Goal: Find specific page/section: Find specific page/section

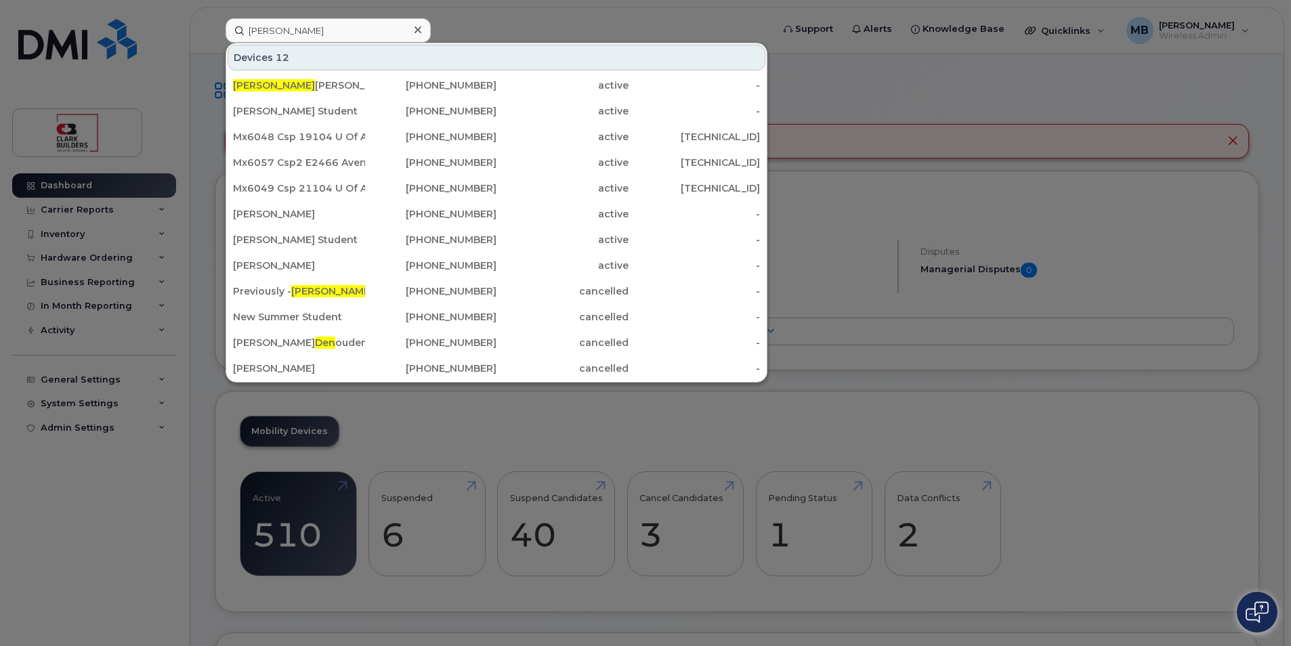
type input "[PERSON_NAME]"
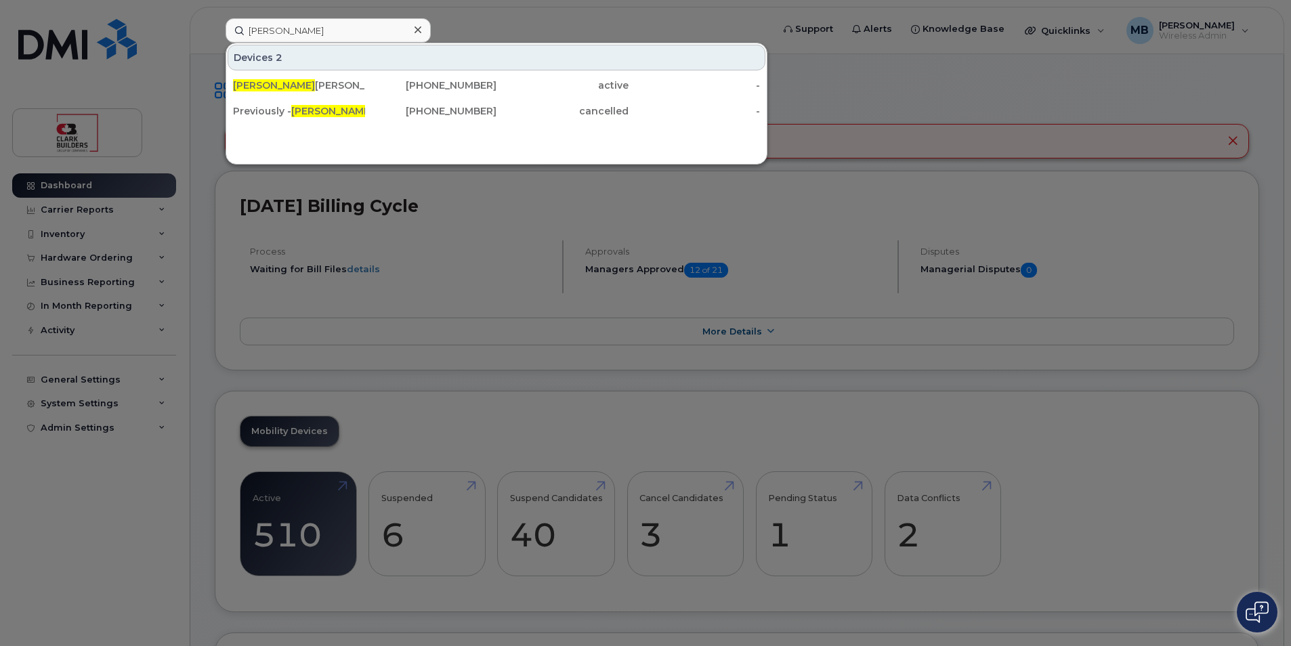
click at [486, 7] on div at bounding box center [645, 323] width 1291 height 646
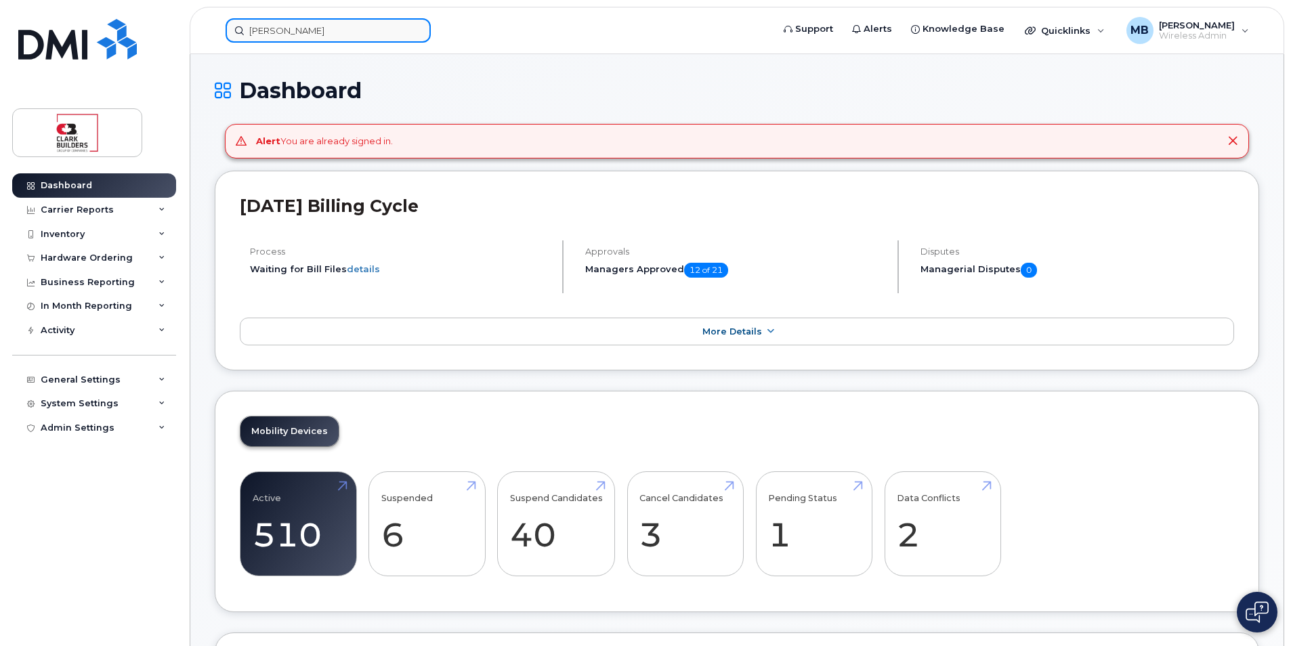
click at [326, 30] on input "[PERSON_NAME]" at bounding box center [328, 30] width 205 height 24
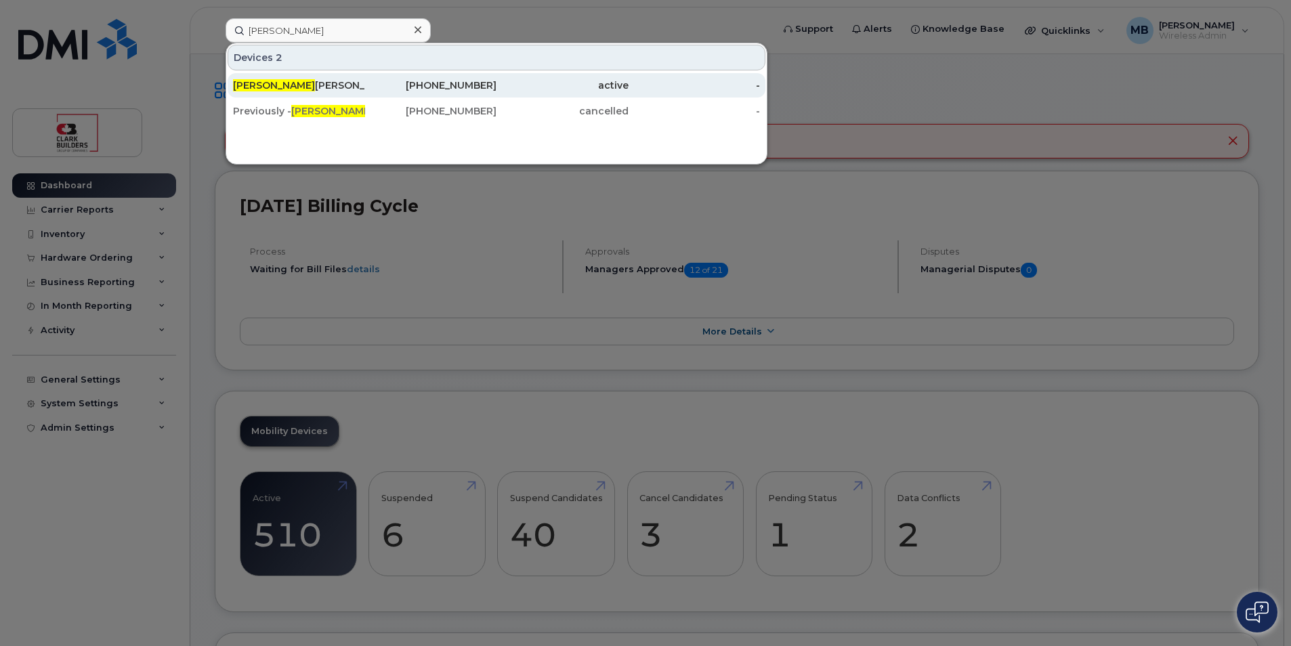
click at [572, 89] on div "active" at bounding box center [562, 86] width 132 height 14
